Goal: Information Seeking & Learning: Learn about a topic

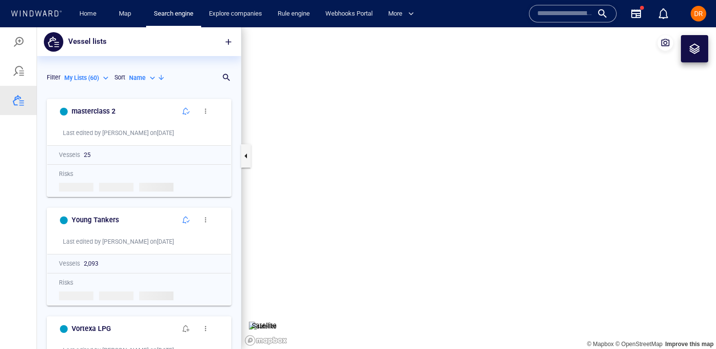
scroll to position [255, 204]
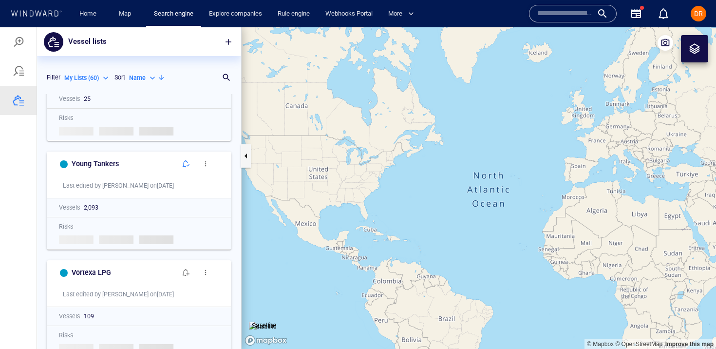
click at [17, 38] on div at bounding box center [19, 42] width 12 height 12
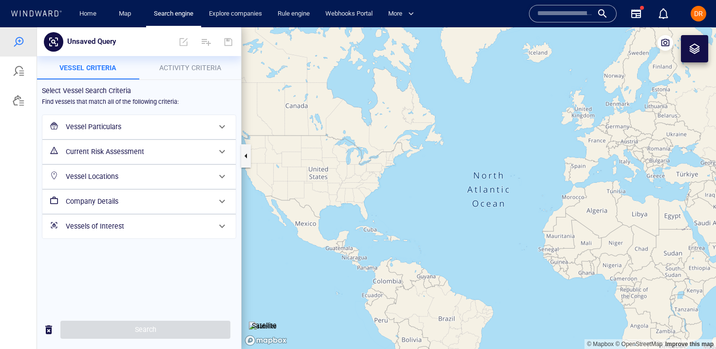
click at [189, 62] on p "Activity Criteria" at bounding box center [190, 68] width 91 height 12
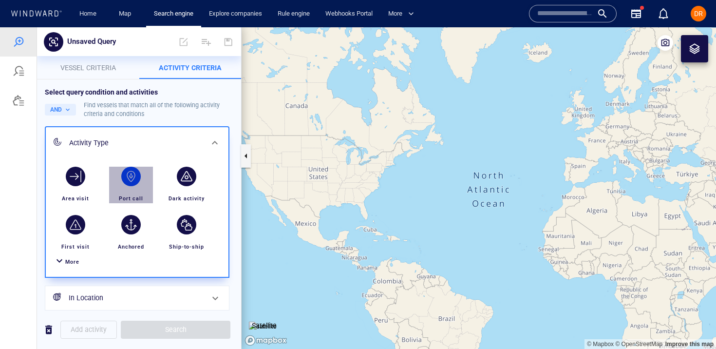
click at [122, 180] on div "button" at bounding box center [130, 176] width 27 height 27
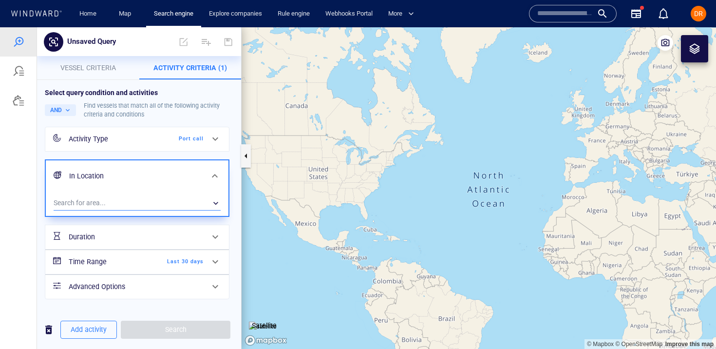
click at [106, 208] on div "​" at bounding box center [137, 202] width 167 height 15
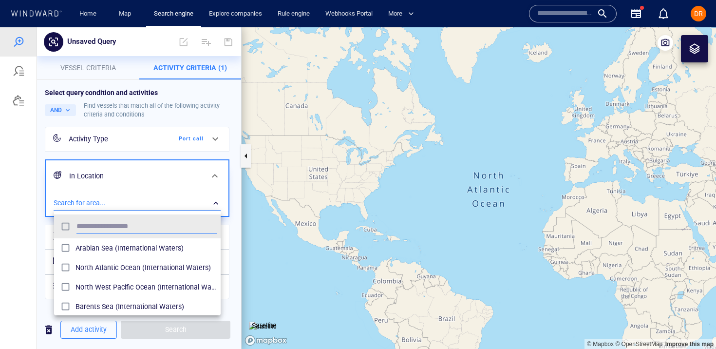
scroll to position [97, 167]
type input "*"
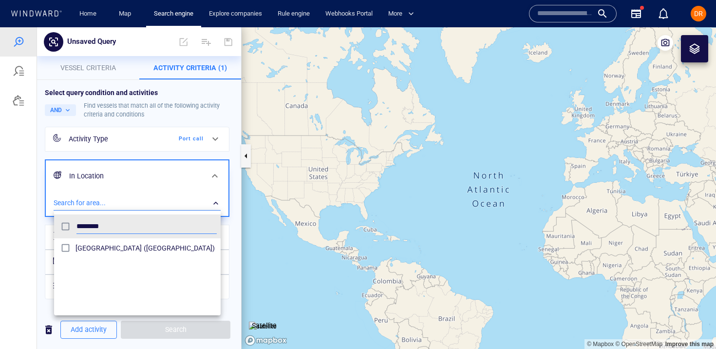
type input "********"
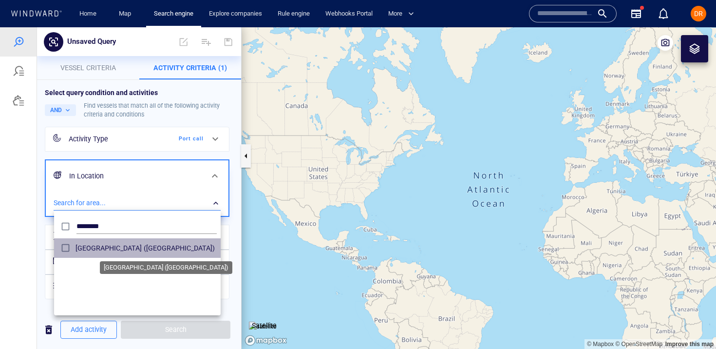
click at [109, 251] on span "[GEOGRAPHIC_DATA] ([GEOGRAPHIC_DATA])" at bounding box center [146, 248] width 141 height 12
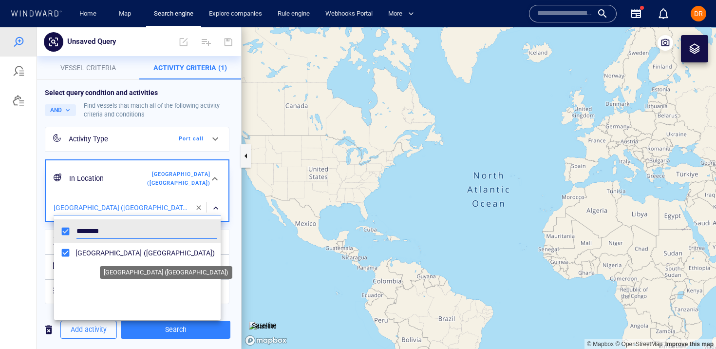
click at [22, 238] on div at bounding box center [358, 188] width 716 height 322
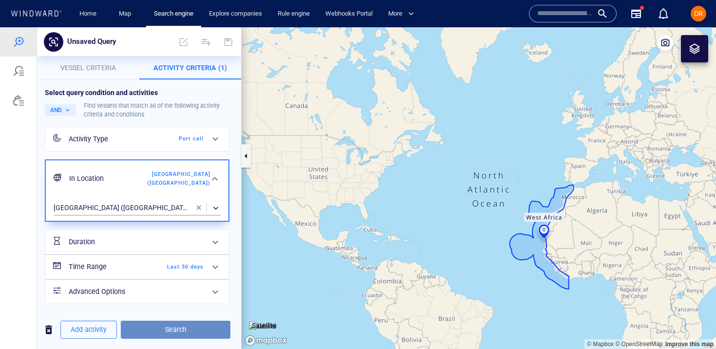
click at [158, 330] on span "Search" at bounding box center [176, 330] width 94 height 12
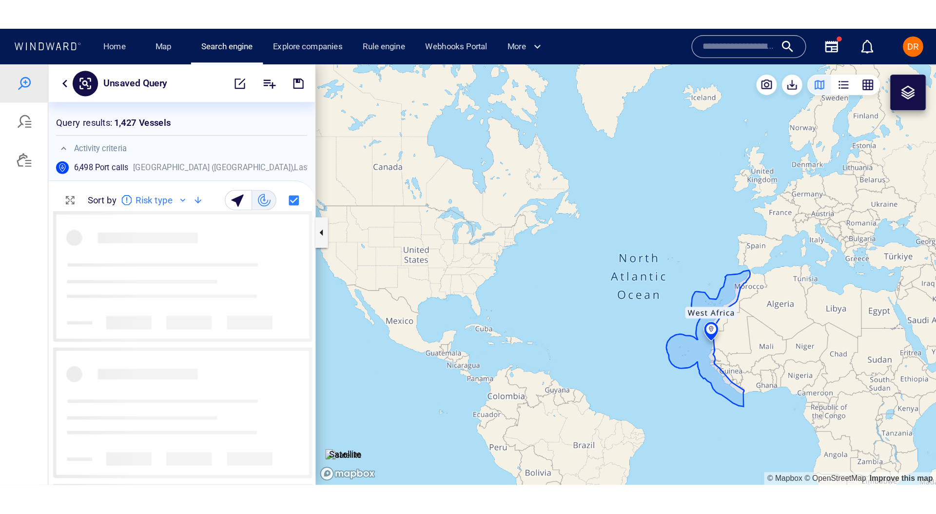
scroll to position [210, 204]
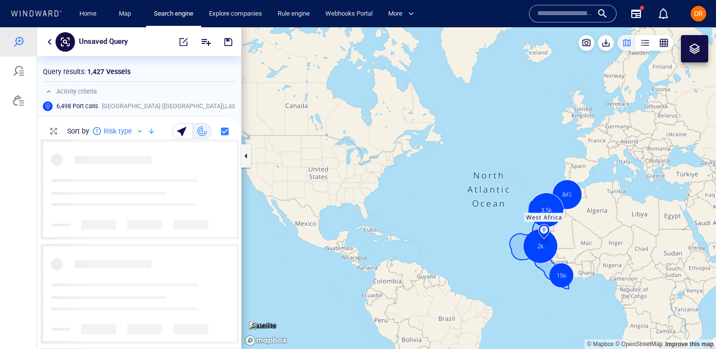
click at [648, 43] on div "button" at bounding box center [646, 43] width 10 height 10
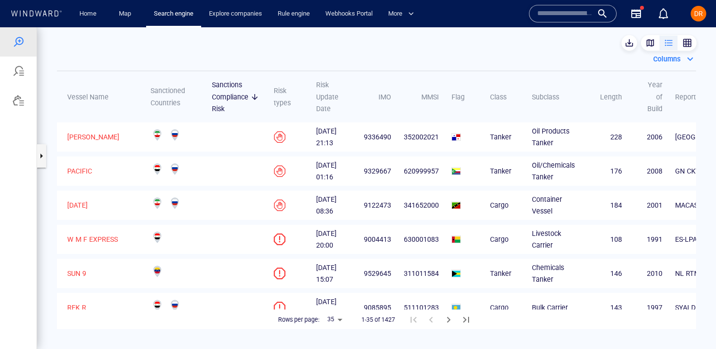
click at [695, 4] on button "DR" at bounding box center [698, 13] width 19 height 19
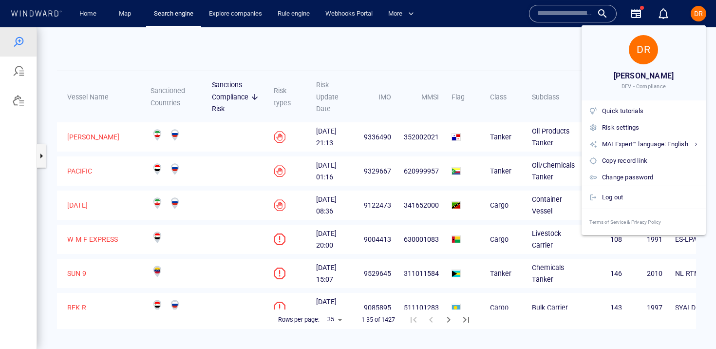
click at [695, 10] on div at bounding box center [358, 174] width 716 height 349
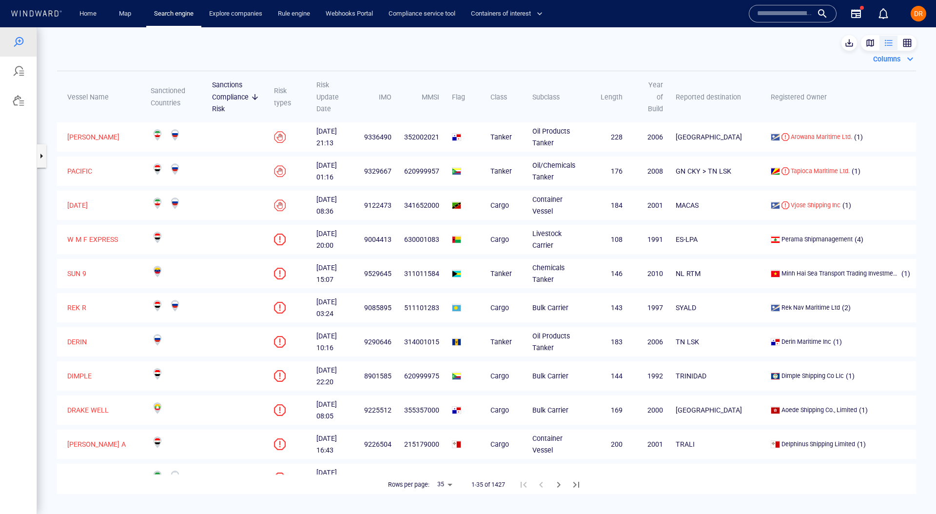
click at [716, 63] on div "Columns" at bounding box center [886, 59] width 31 height 16
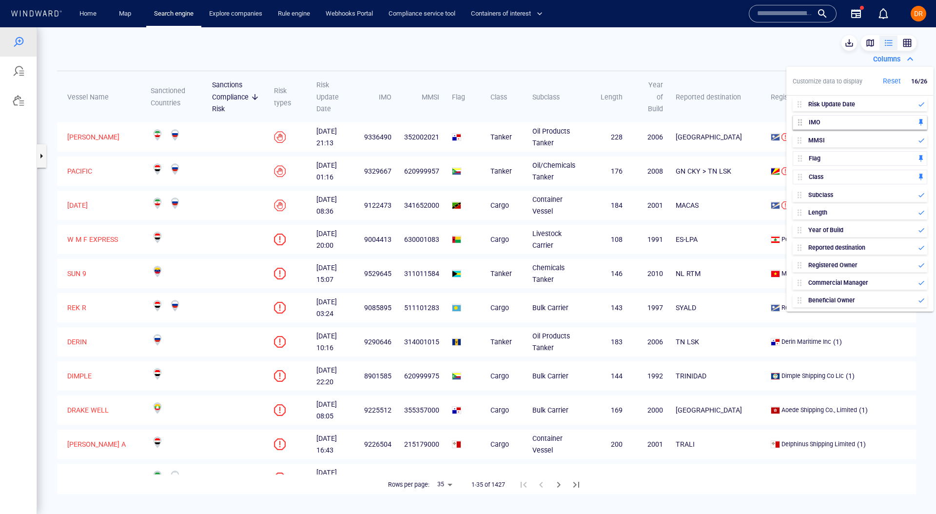
scroll to position [0, 0]
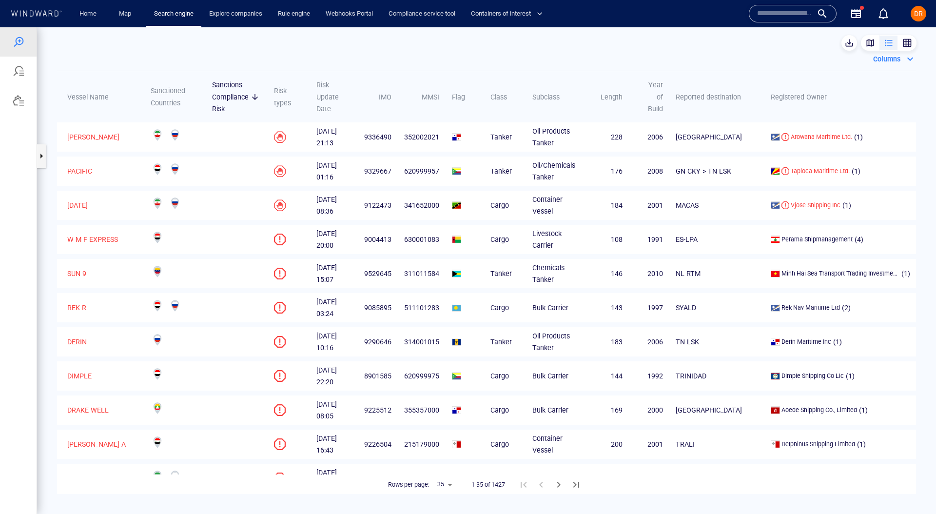
click at [716, 59] on div "Columns" at bounding box center [886, 59] width 31 height 16
click at [716, 43] on div "button" at bounding box center [907, 43] width 10 height 10
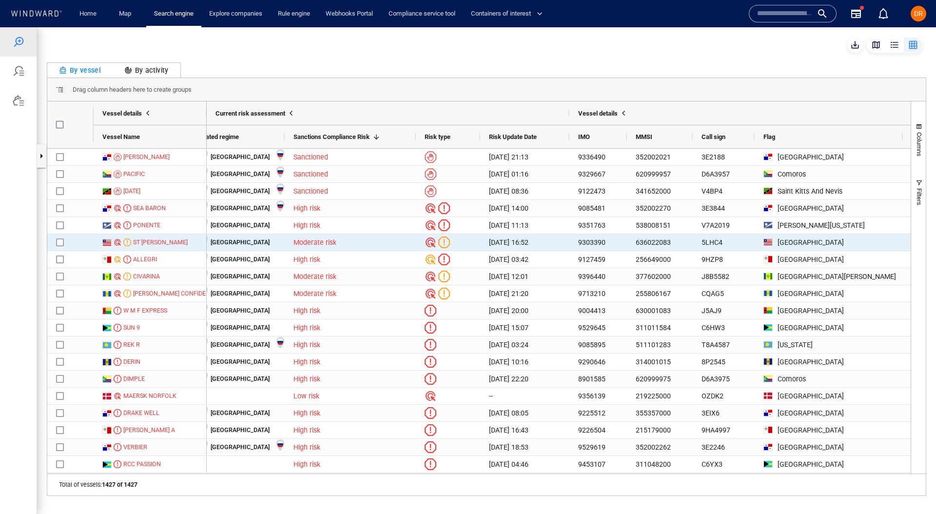
scroll to position [0, 20]
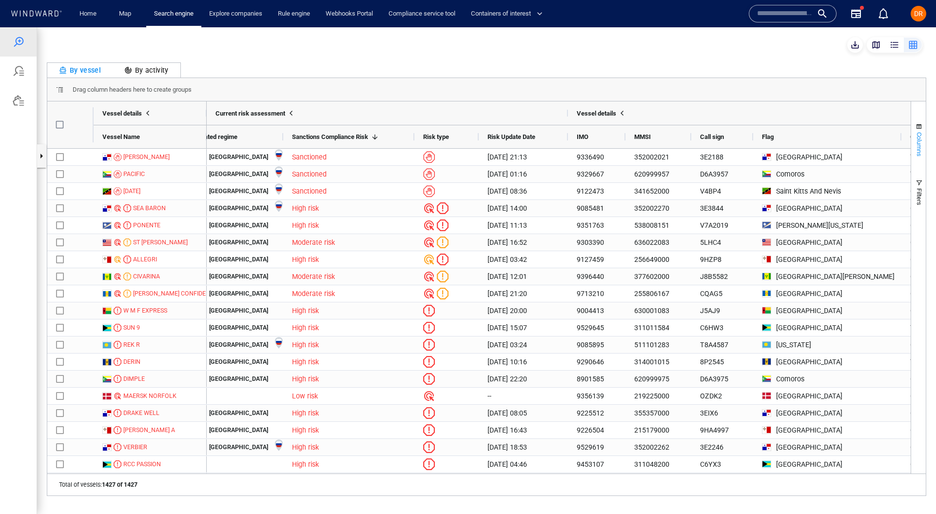
click at [716, 149] on span "Columns" at bounding box center [918, 144] width 7 height 24
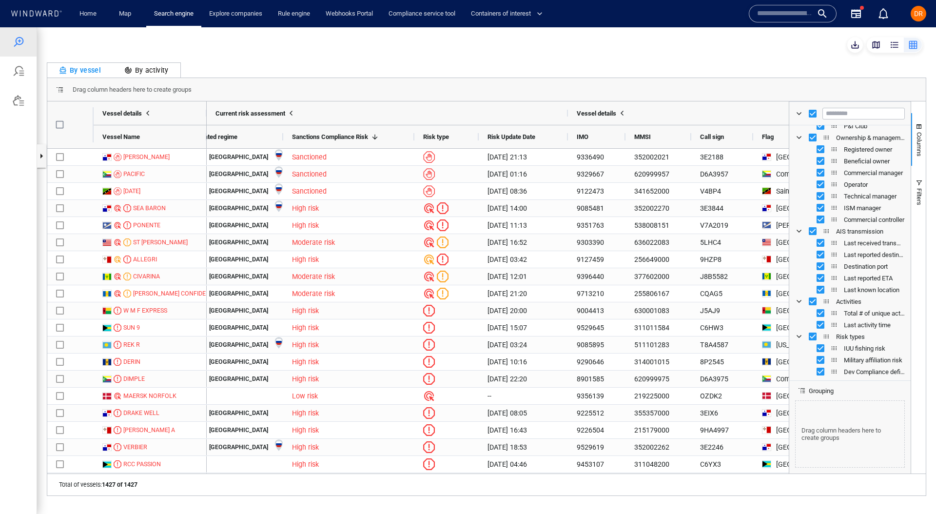
scroll to position [0, 0]
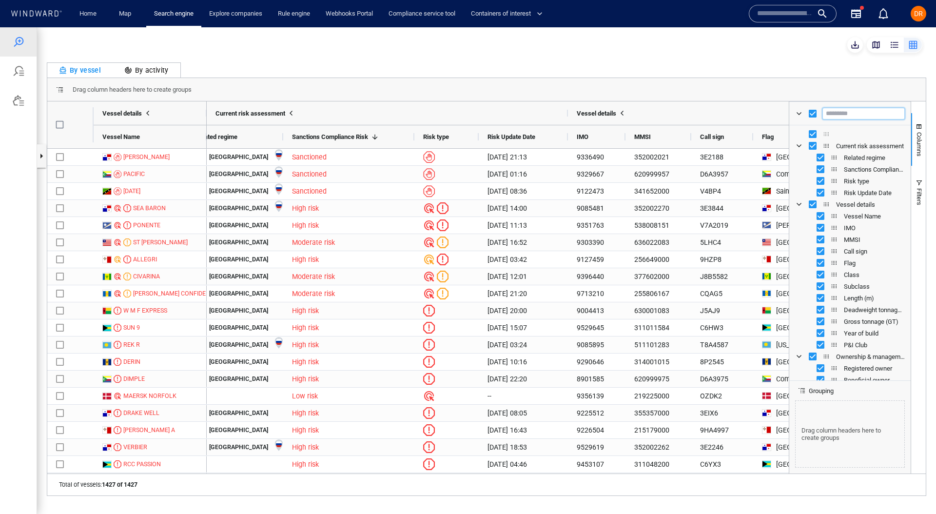
click at [716, 115] on input "Filter Columns Input" at bounding box center [863, 114] width 82 height 12
type input "********"
click at [716, 181] on span "button" at bounding box center [919, 183] width 8 height 8
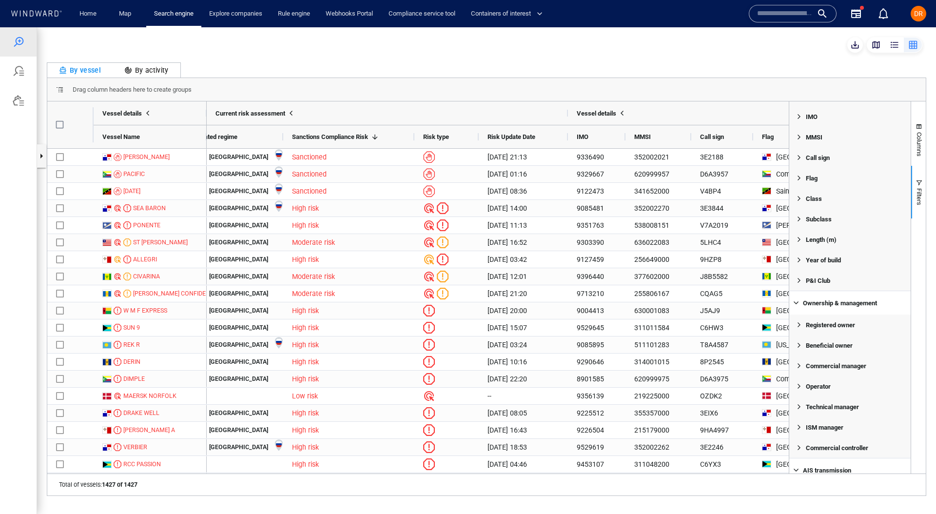
scroll to position [33, 0]
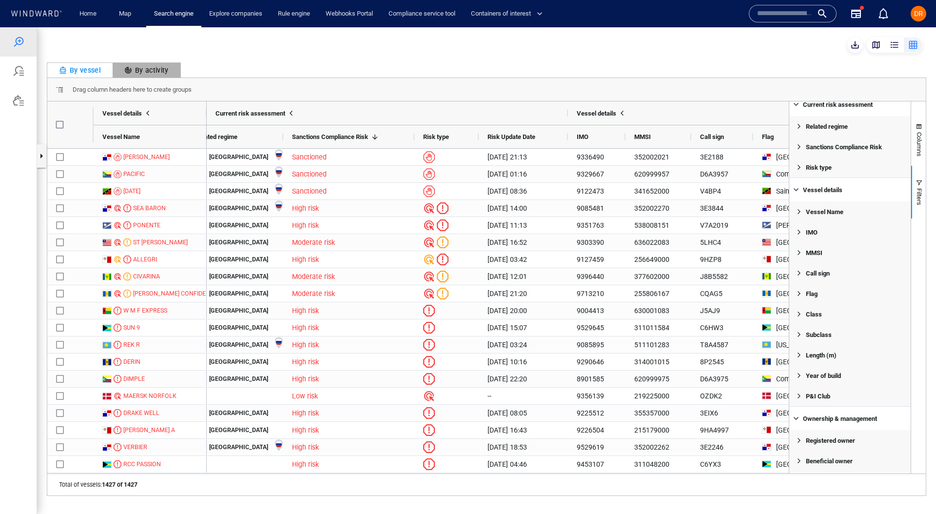
click at [150, 73] on div "By activity" at bounding box center [146, 70] width 44 height 12
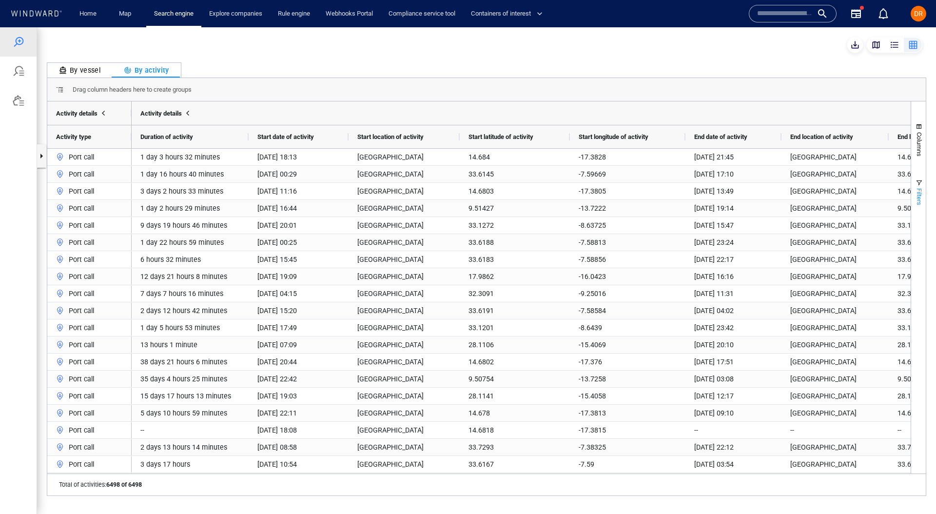
click at [716, 190] on span "Filters" at bounding box center [918, 196] width 7 height 17
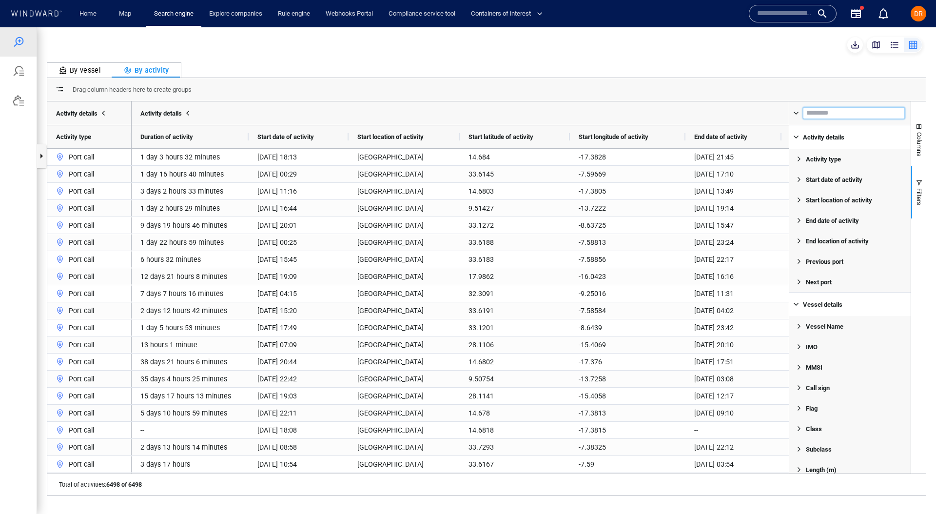
click at [716, 113] on input "Filter Columns Input" at bounding box center [854, 113] width 102 height 12
click at [716, 199] on span "Filter List 23 Filters" at bounding box center [799, 200] width 8 height 8
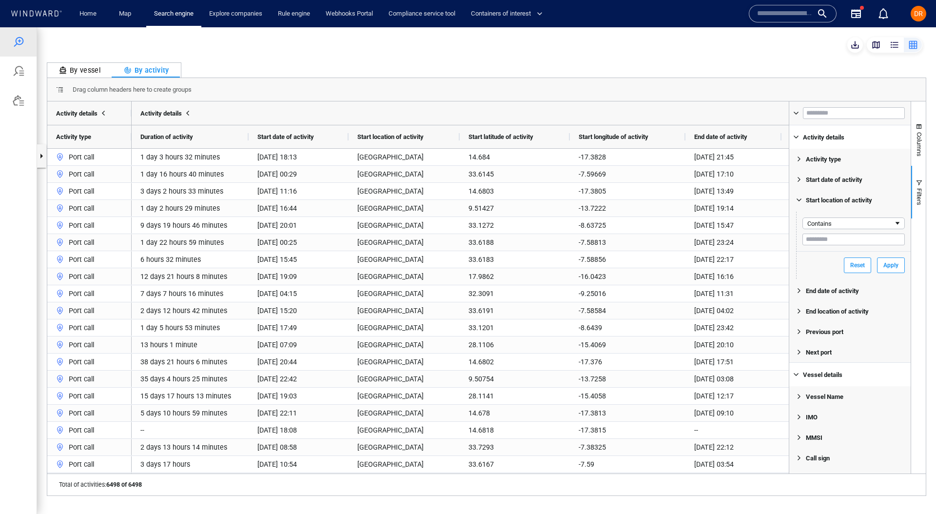
click at [716, 224] on div "Contains" at bounding box center [850, 223] width 86 height 7
click at [716, 201] on span "Filter List 23 Filters" at bounding box center [799, 200] width 8 height 8
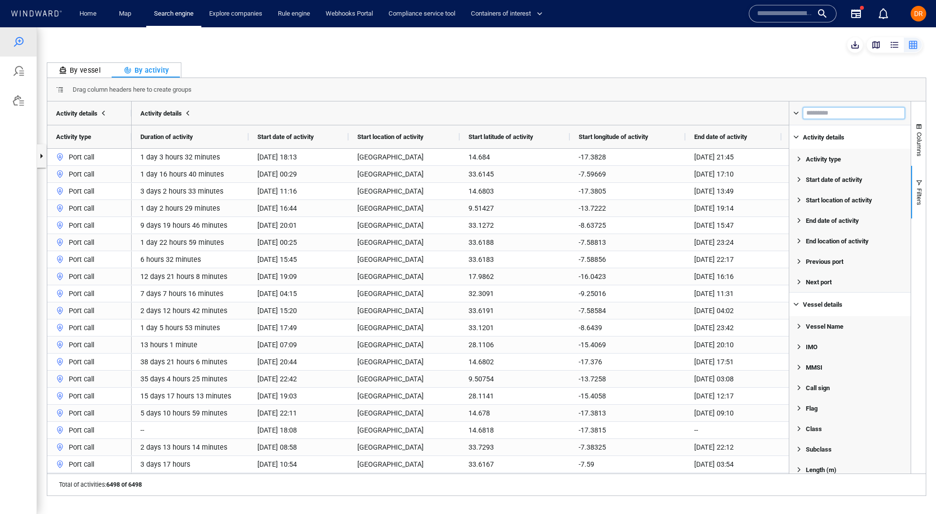
click at [716, 107] on input "Filter Columns Input" at bounding box center [854, 113] width 102 height 12
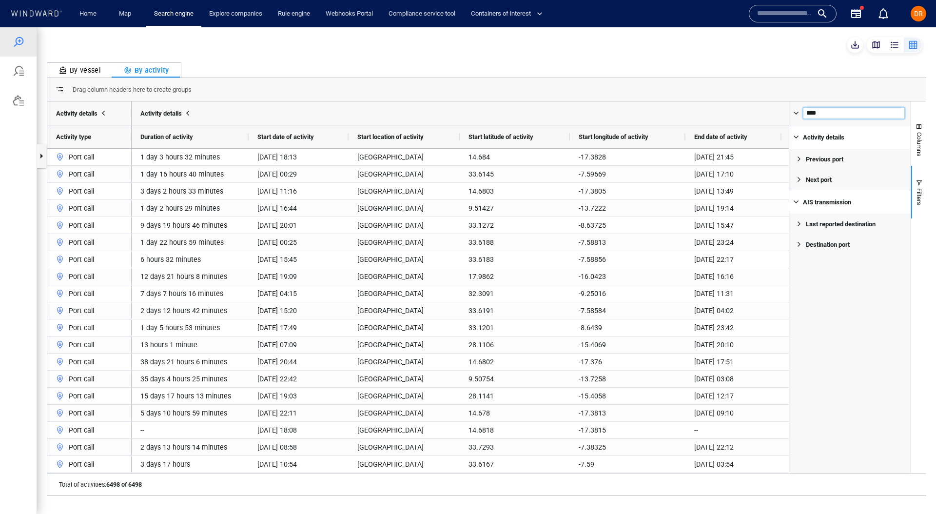
type input "****"
click at [716, 160] on span "Filter List 4 Filters" at bounding box center [799, 159] width 8 height 8
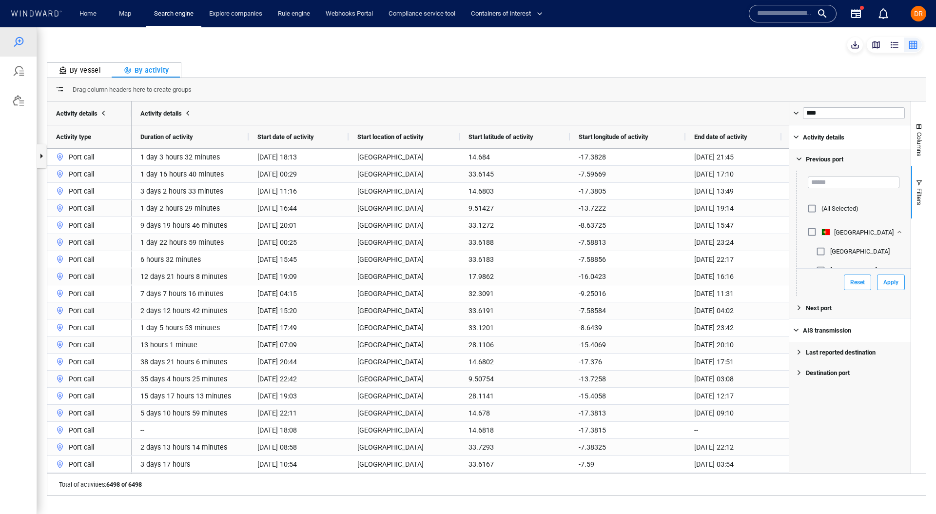
click at [716, 160] on span "Filter List 4 Filters" at bounding box center [799, 159] width 8 height 8
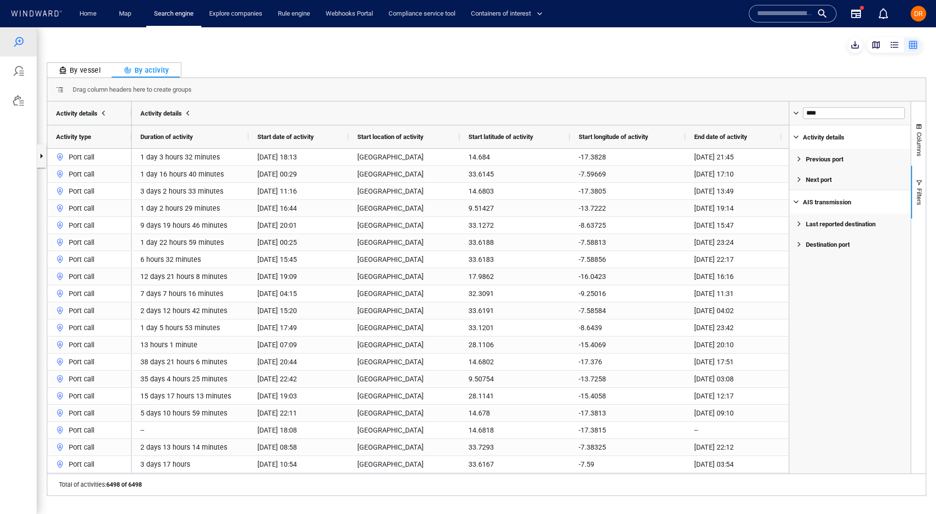
click at [716, 63] on div "By vessel By activity" at bounding box center [486, 69] width 879 height 15
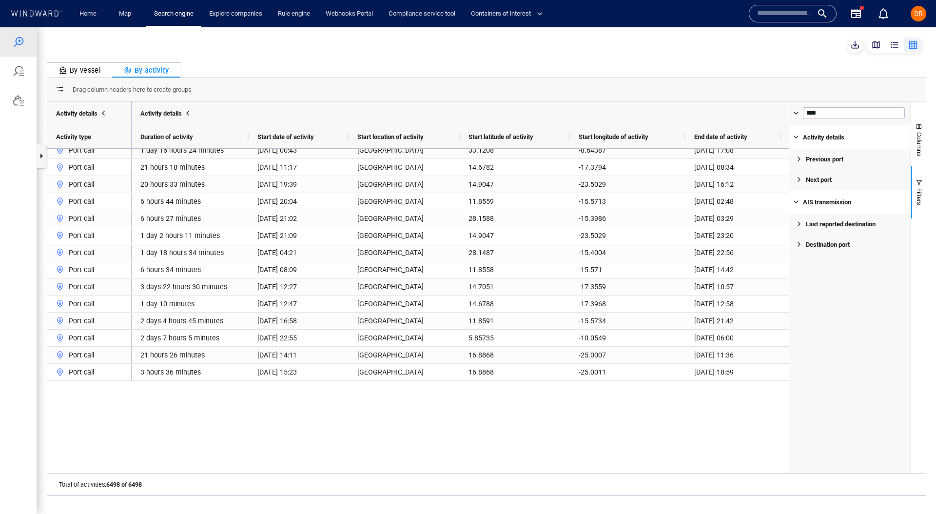
scroll to position [0, 0]
